Goal: Transaction & Acquisition: Download file/media

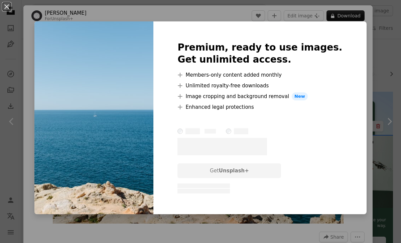
scroll to position [446, 0]
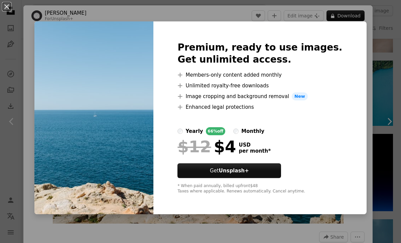
click at [357, 119] on div "An X shape Premium, ready to use images. Get unlimited access. A plus sign Memb…" at bounding box center [200, 121] width 401 height 243
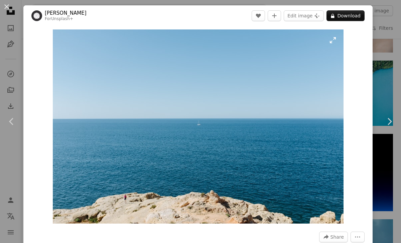
click at [340, 36] on img "Zoom in on this image" at bounding box center [198, 126] width 291 height 194
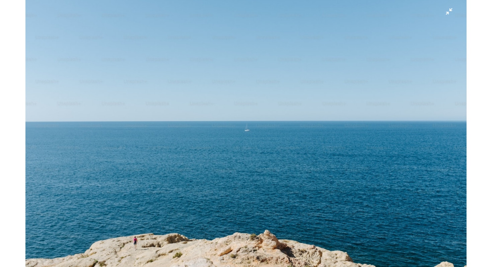
scroll to position [497, 0]
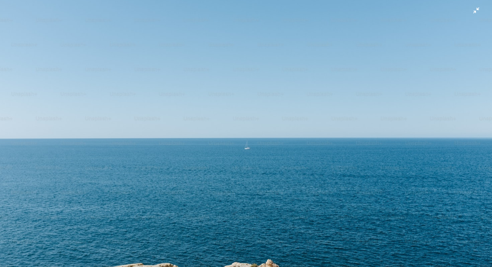
click at [401, 14] on img "Zoom out on this image" at bounding box center [246, 151] width 492 height 328
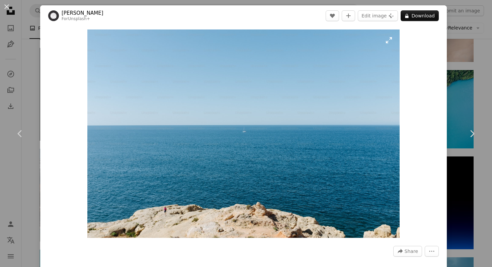
click at [393, 43] on img "Zoom in on this image" at bounding box center [243, 133] width 312 height 208
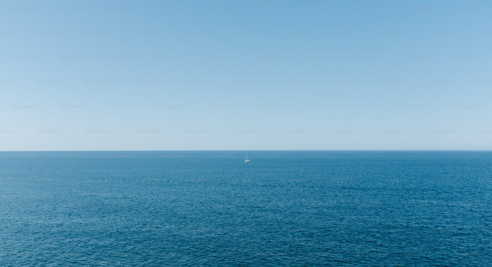
scroll to position [31, 0]
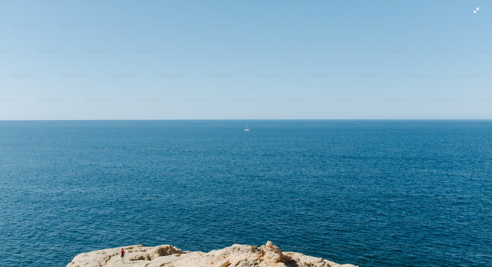
click at [401, 13] on img "Zoom out on this image" at bounding box center [246, 133] width 492 height 328
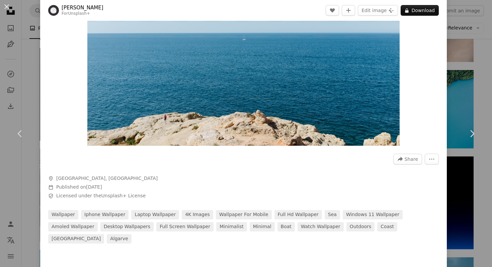
scroll to position [0, 0]
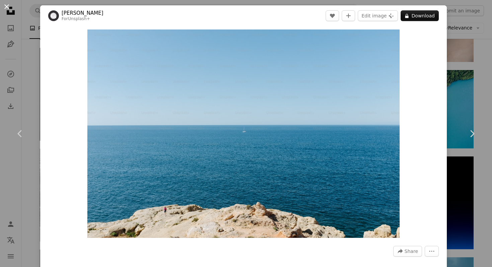
click at [9, 8] on button "An X shape" at bounding box center [7, 7] width 8 height 8
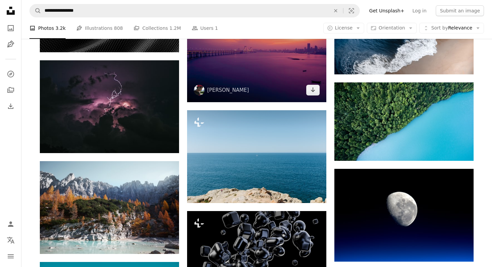
scroll to position [487, 0]
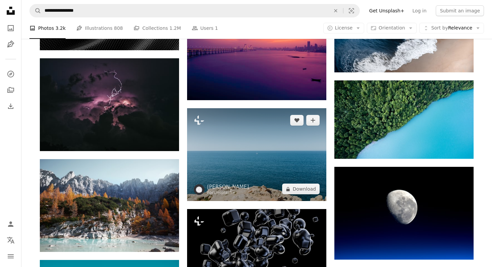
click at [252, 152] on img at bounding box center [256, 154] width 139 height 93
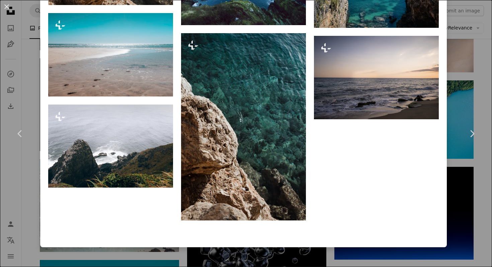
scroll to position [1630, 0]
